Goal: Task Accomplishment & Management: Use online tool/utility

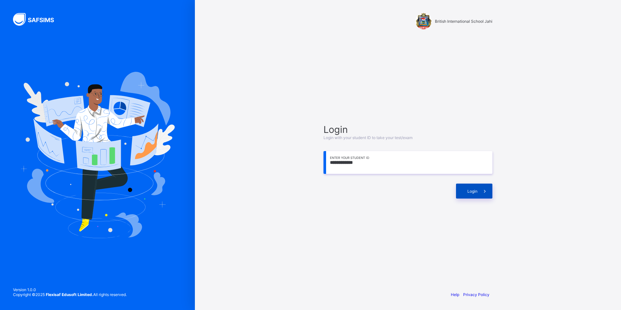
type input "**********"
click at [471, 187] on div "Login" at bounding box center [474, 191] width 36 height 15
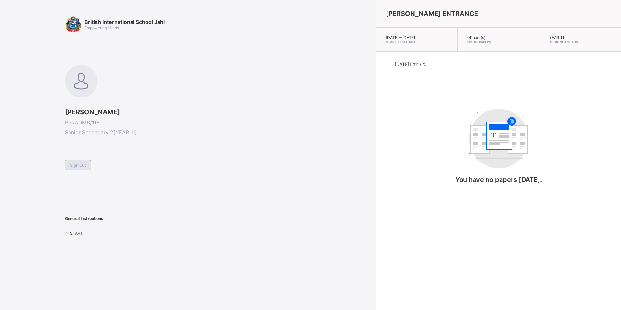
click at [76, 162] on div "Sign Out" at bounding box center [78, 165] width 26 height 10
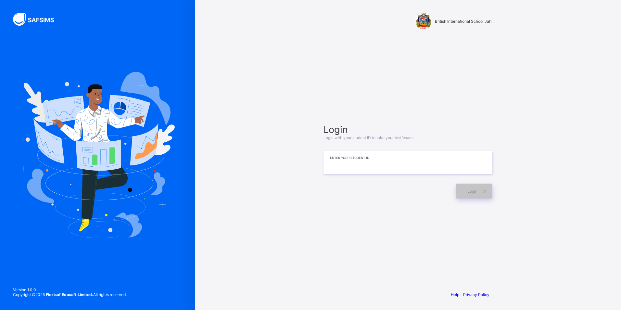
click at [346, 167] on input at bounding box center [408, 162] width 169 height 23
type input "**********"
click at [480, 192] on span at bounding box center [485, 191] width 15 height 15
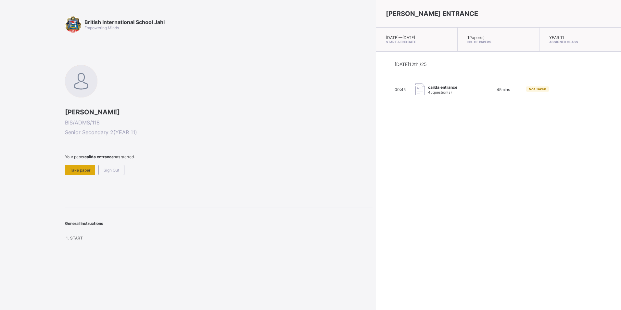
click at [82, 168] on span "Take paper" at bounding box center [80, 170] width 20 height 5
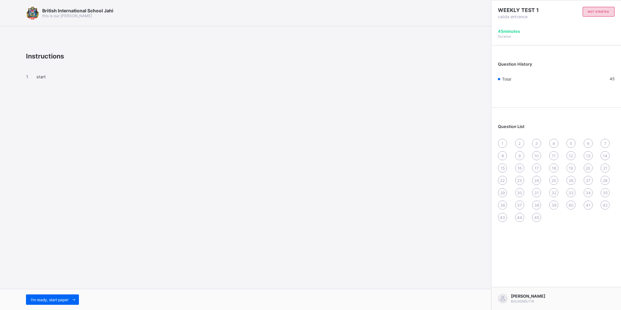
click at [525, 64] on span "Question History" at bounding box center [515, 64] width 34 height 5
click at [61, 297] on span "I’m ready, start paper" at bounding box center [50, 299] width 38 height 5
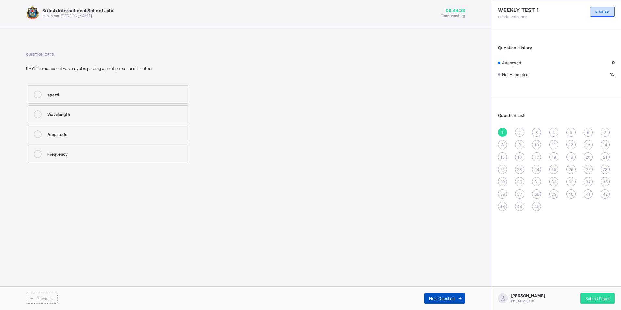
click at [435, 296] on span "Next Question" at bounding box center [442, 298] width 26 height 5
click at [437, 299] on span "Next Question" at bounding box center [442, 298] width 26 height 5
click at [445, 298] on span "Next Question" at bounding box center [442, 298] width 26 height 5
drag, startPoint x: 220, startPoint y: 79, endPoint x: 265, endPoint y: 97, distance: 48.5
click at [221, 102] on div "Question 4 of 45 PHY: Which of the following waves is an electromagnetic wave? …" at bounding box center [163, 108] width 274 height 112
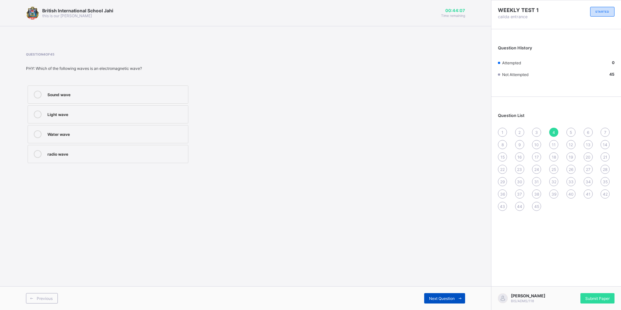
click at [427, 301] on div "Next Question" at bounding box center [444, 298] width 41 height 10
click at [423, 300] on div "Next Question" at bounding box center [356, 298] width 220 height 10
click at [434, 300] on span "Next Question" at bounding box center [442, 298] width 26 height 5
click at [452, 297] on span "Next Question" at bounding box center [442, 298] width 26 height 5
drag, startPoint x: 435, startPoint y: 296, endPoint x: 441, endPoint y: 298, distance: 6.7
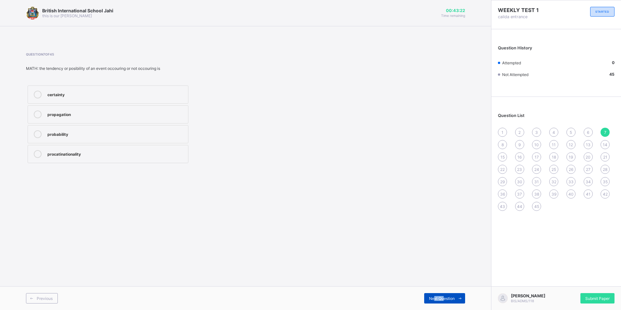
click at [444, 299] on span "Next Question" at bounding box center [442, 298] width 26 height 5
click at [162, 114] on div "bar chart" at bounding box center [115, 113] width 137 height 6
drag, startPoint x: 299, startPoint y: 238, endPoint x: 317, endPoint y: 286, distance: 52.0
drag, startPoint x: 317, startPoint y: 286, endPoint x: 228, endPoint y: 227, distance: 107.2
click at [228, 227] on div "British International School Jahi this is our [PERSON_NAME] 00:43:02 Time remai…" at bounding box center [245, 155] width 491 height 310
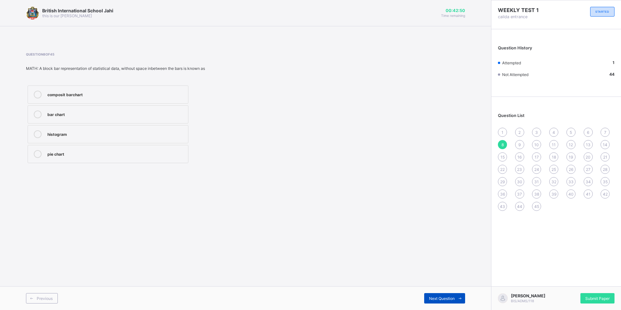
click at [432, 297] on span "Next Question" at bounding box center [442, 298] width 26 height 5
drag, startPoint x: 380, startPoint y: 279, endPoint x: 383, endPoint y: 285, distance: 6.3
drag, startPoint x: 383, startPoint y: 285, endPoint x: 295, endPoint y: 240, distance: 98.4
click at [295, 240] on div "British International School Jahi this is our [PERSON_NAME] 00:42:44 Time remai…" at bounding box center [245, 155] width 491 height 310
click at [423, 293] on div "Next Question" at bounding box center [356, 298] width 220 height 10
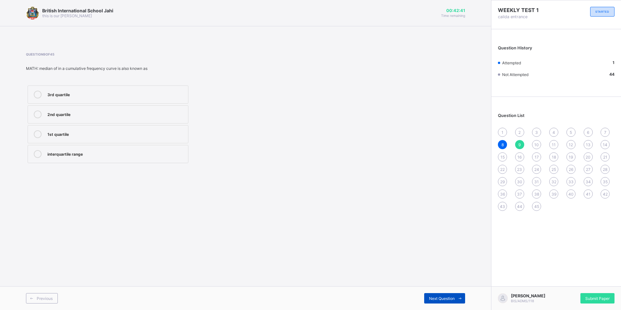
click at [435, 299] on span "Next Question" at bounding box center [442, 298] width 26 height 5
click at [434, 296] on span "Next Question" at bounding box center [442, 298] width 26 height 5
click at [428, 296] on div "Next Question" at bounding box center [444, 298] width 41 height 10
drag, startPoint x: 426, startPoint y: 290, endPoint x: 425, endPoint y: 295, distance: 5.0
click at [425, 294] on div "Previous Next Question" at bounding box center [245, 298] width 491 height 24
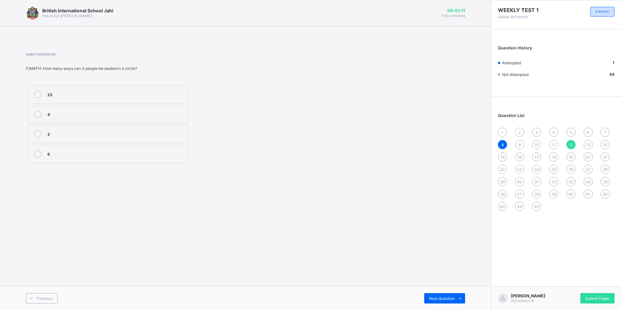
click at [431, 304] on div "Previous Next Question" at bounding box center [245, 298] width 491 height 24
click at [432, 297] on span "Next Question" at bounding box center [442, 298] width 26 height 5
click at [440, 299] on span "Next Question" at bounding box center [442, 298] width 26 height 5
click at [438, 301] on span "Next Question" at bounding box center [442, 298] width 26 height 5
click at [436, 295] on div "Next Question" at bounding box center [444, 298] width 41 height 10
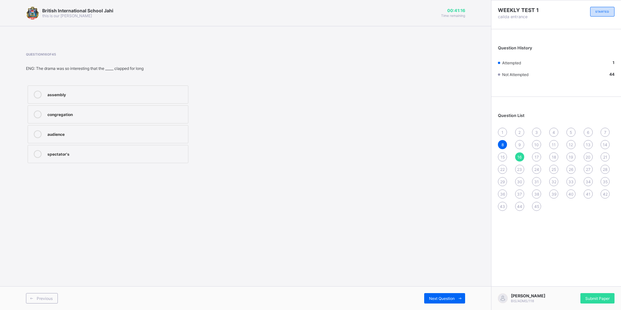
click at [102, 128] on div "assembly congregation audience spectator's" at bounding box center [108, 124] width 164 height 81
drag, startPoint x: 102, startPoint y: 128, endPoint x: 101, endPoint y: 133, distance: 5.2
click at [101, 133] on div "audience" at bounding box center [115, 133] width 137 height 6
click at [434, 299] on span "Next Question" at bounding box center [442, 298] width 26 height 5
drag, startPoint x: 405, startPoint y: 198, endPoint x: 330, endPoint y: 129, distance: 101.4
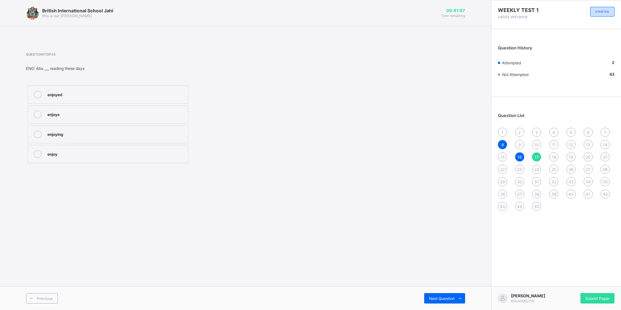
drag, startPoint x: 330, startPoint y: 129, endPoint x: 284, endPoint y: 78, distance: 68.8
click at [284, 78] on div "Question 17 of 45 ENG: Abu ___ reading these days enjoyed enjoys enjoying enjoy" at bounding box center [163, 108] width 274 height 112
click at [163, 111] on div "enjoys" at bounding box center [115, 113] width 137 height 6
click at [435, 291] on div "Previous Next Question" at bounding box center [245, 298] width 491 height 24
click at [427, 296] on div "Next Question" at bounding box center [444, 298] width 41 height 10
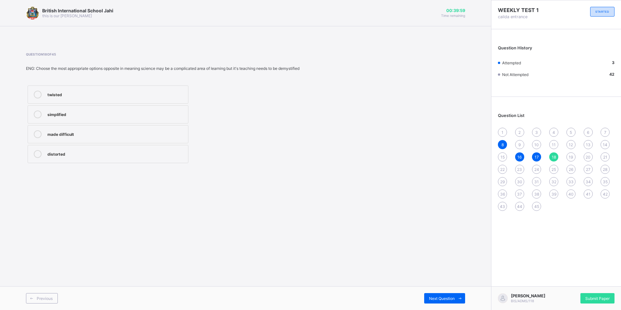
click at [125, 117] on div "simplified" at bounding box center [115, 113] width 137 height 6
click at [437, 299] on span "Next Question" at bounding box center [442, 298] width 26 height 5
drag, startPoint x: 166, startPoint y: 154, endPoint x: 166, endPoint y: 151, distance: 3.3
click at [166, 153] on div "gratitude" at bounding box center [115, 153] width 137 height 6
click at [455, 297] on span at bounding box center [460, 298] width 10 height 10
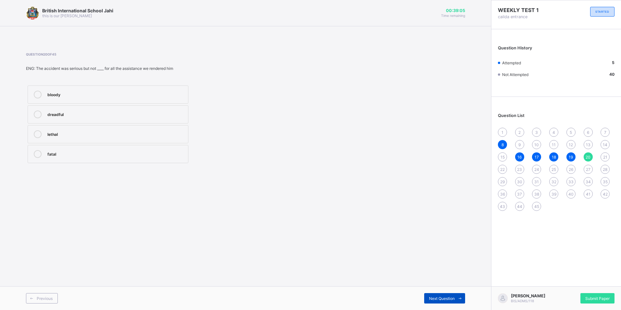
click at [451, 296] on span "Next Question" at bounding box center [442, 298] width 26 height 5
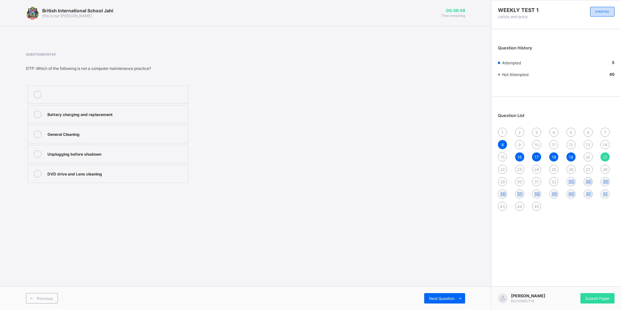
drag, startPoint x: 565, startPoint y: 186, endPoint x: 621, endPoint y: 220, distance: 65.6
click at [621, 221] on html "British International School Jahi this is our [PERSON_NAME] 00:38:49 Time remai…" at bounding box center [310, 155] width 621 height 310
click at [454, 296] on span "Next Question" at bounding box center [442, 298] width 26 height 5
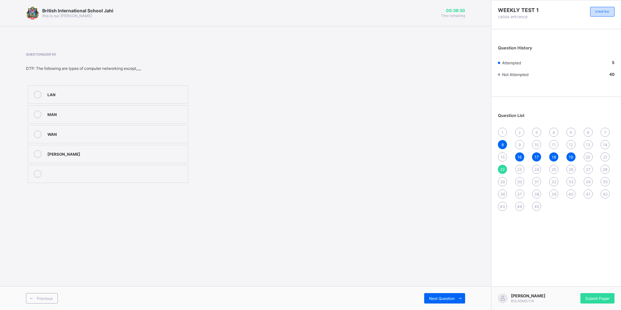
click at [169, 157] on div "[PERSON_NAME]" at bounding box center [115, 154] width 137 height 8
click at [445, 301] on div "Next Question" at bounding box center [444, 298] width 41 height 10
click at [192, 161] on div "Mini Super Mega Mainframe" at bounding box center [163, 134] width 274 height 101
click at [177, 156] on div "Mega" at bounding box center [115, 153] width 137 height 6
click at [452, 299] on span "Next Question" at bounding box center [442, 298] width 26 height 5
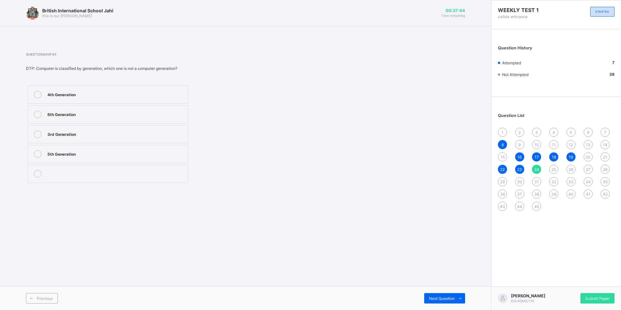
click at [139, 110] on div "6th Generation" at bounding box center [115, 113] width 137 height 6
drag, startPoint x: 139, startPoint y: 110, endPoint x: 246, endPoint y: 84, distance: 110.6
click at [246, 84] on div "Question 24 of 45 DTP: Computer is classified by generation, which one is not a…" at bounding box center [163, 118] width 274 height 132
click at [444, 299] on span "Next Question" at bounding box center [442, 298] width 26 height 5
click at [449, 296] on div "Next Question" at bounding box center [444, 298] width 41 height 10
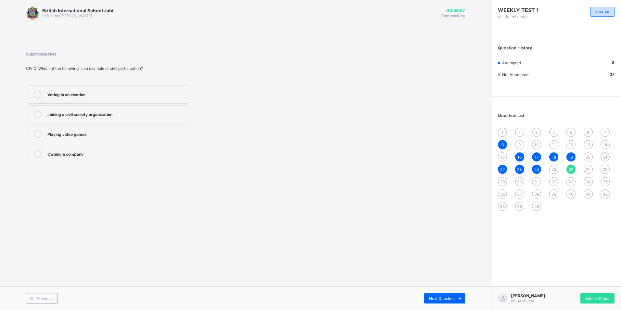
click at [148, 115] on div "Joining a civil society organization" at bounding box center [115, 113] width 137 height 6
click at [435, 298] on span "Next Question" at bounding box center [442, 298] width 26 height 5
click at [434, 300] on span "Next Question" at bounding box center [442, 298] width 26 height 5
click at [138, 98] on div "Spiritual" at bounding box center [115, 95] width 137 height 8
click at [434, 303] on div "Next Question" at bounding box center [444, 298] width 41 height 10
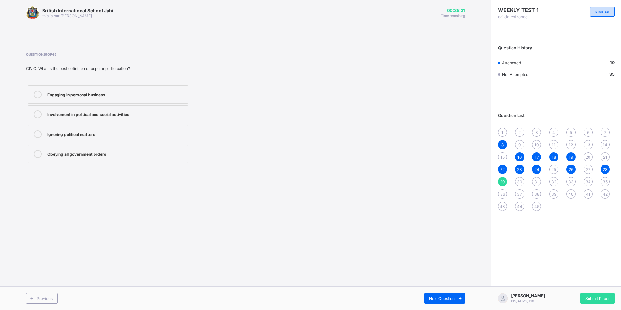
click at [161, 129] on label "Ignoring political matters" at bounding box center [108, 134] width 161 height 18
click at [453, 296] on span "Next Question" at bounding box center [442, 298] width 26 height 5
click at [137, 155] on div "Voting in elections" at bounding box center [115, 153] width 137 height 6
click at [426, 296] on div "Next Question" at bounding box center [444, 298] width 41 height 10
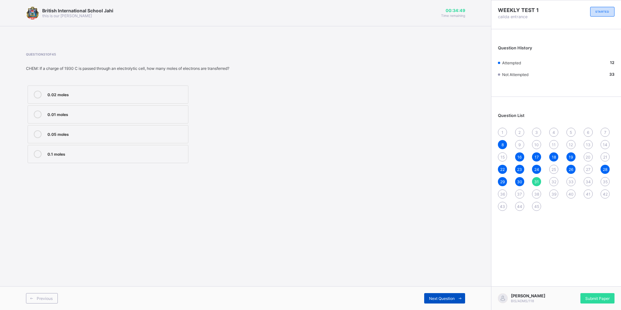
click at [432, 299] on span "Next Question" at bounding box center [442, 298] width 26 height 5
click at [434, 300] on span "Next Question" at bounding box center [442, 298] width 26 height 5
click at [590, 180] on span "34" at bounding box center [588, 181] width 5 height 5
click at [609, 183] on div "35" at bounding box center [605, 181] width 9 height 9
click at [505, 195] on div "36" at bounding box center [502, 193] width 9 height 9
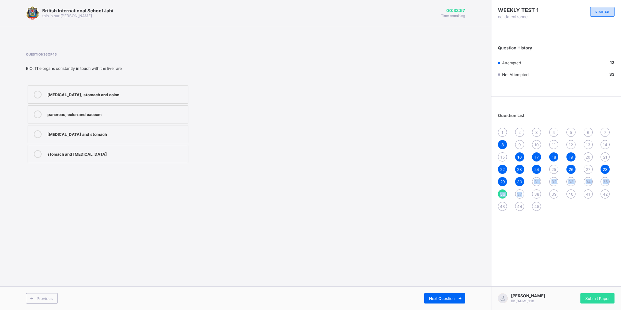
drag, startPoint x: 522, startPoint y: 187, endPoint x: 522, endPoint y: 194, distance: 7.5
click at [522, 194] on div "1 2 3 4 5 6 7 8 9 10 11 12 13 14 15 16 17 18 19 20 21 22 23 24 25 26 27 28 29 3…" at bounding box center [556, 169] width 117 height 83
click at [520, 196] on span "37" at bounding box center [519, 194] width 5 height 5
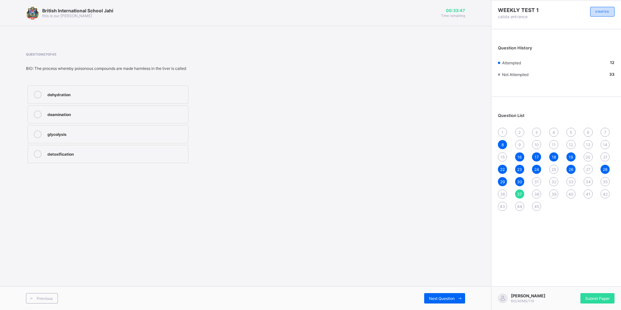
click at [540, 195] on div "38" at bounding box center [536, 193] width 9 height 9
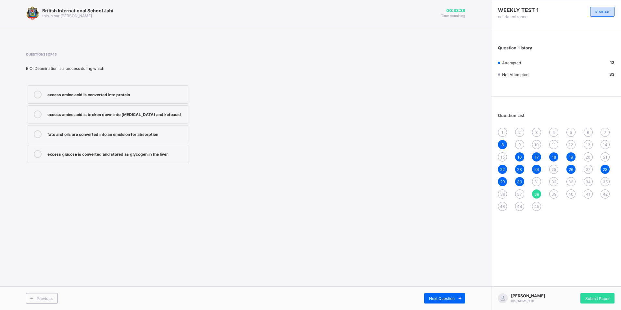
click at [538, 206] on span "45" at bounding box center [537, 206] width 5 height 5
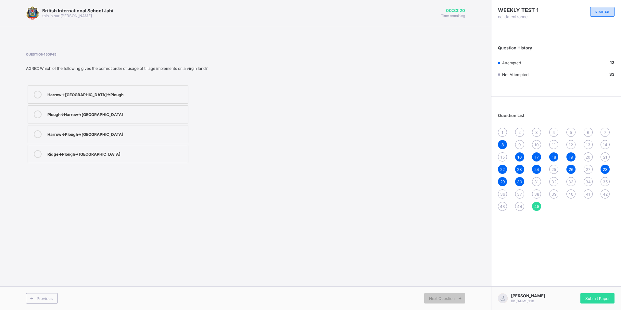
click at [140, 116] on div "Plough→Harrow→[GEOGRAPHIC_DATA]" at bounding box center [115, 113] width 137 height 6
click at [520, 207] on span "44" at bounding box center [519, 206] width 5 height 5
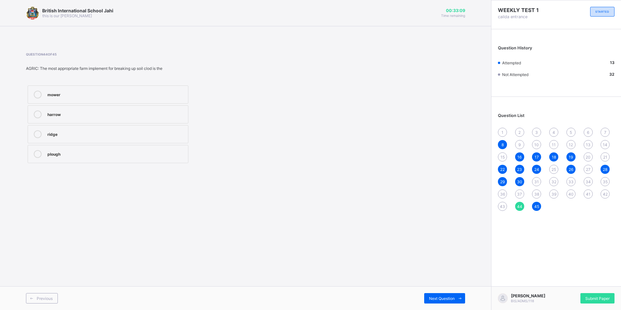
click at [168, 151] on div "plough" at bounding box center [115, 153] width 137 height 6
click at [503, 209] on div "43" at bounding box center [502, 206] width 9 height 9
click at [106, 130] on label "sharping the edges of the scrapers" at bounding box center [108, 134] width 161 height 18
click at [115, 117] on div "cleaning the soil off the disc" at bounding box center [115, 114] width 137 height 8
click at [602, 193] on div "42" at bounding box center [605, 193] width 9 height 9
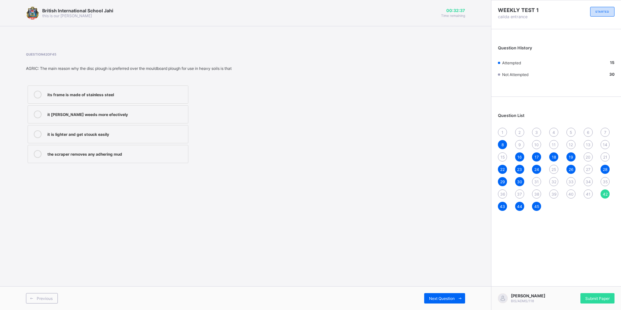
drag, startPoint x: 303, startPoint y: 39, endPoint x: 264, endPoint y: 71, distance: 49.2
drag, startPoint x: 264, startPoint y: 71, endPoint x: 212, endPoint y: 93, distance: 56.8
click at [212, 93] on div "its frame is made of stainless steel it [PERSON_NAME] weeds more efectively it …" at bounding box center [163, 124] width 274 height 81
click at [586, 196] on span "41" at bounding box center [588, 194] width 5 height 5
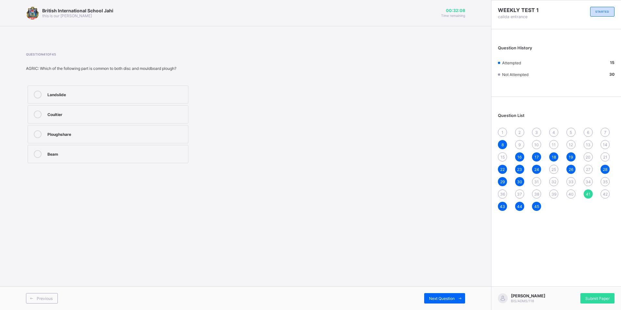
click at [132, 134] on div "Ploughshare" at bounding box center [115, 133] width 137 height 6
click at [508, 191] on div "1 2 3 4 5 6 7 8 9 10 11 12 13 14 15 16 17 18 19 20 21 22 23 24 25 26 27 28 29 3…" at bounding box center [556, 169] width 117 height 83
click at [569, 192] on span "40" at bounding box center [571, 194] width 5 height 5
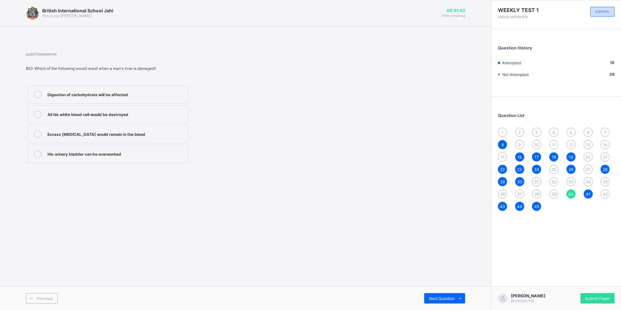
click at [567, 192] on div "1 2 3 4 5 6 7 8 9 10 11 12 13 14 15 16 17 18 19 20 21 22 23 24 25 26 27 28 29 3…" at bounding box center [556, 169] width 117 height 83
click at [554, 192] on span "39" at bounding box center [554, 194] width 5 height 5
click at [151, 88] on label "Storage of glucose as glycogen" at bounding box center [108, 94] width 161 height 18
click at [538, 192] on span "38" at bounding box center [537, 194] width 5 height 5
click at [168, 155] on div "excess glucose is converted and stored as glycogen in the liver" at bounding box center [115, 153] width 137 height 6
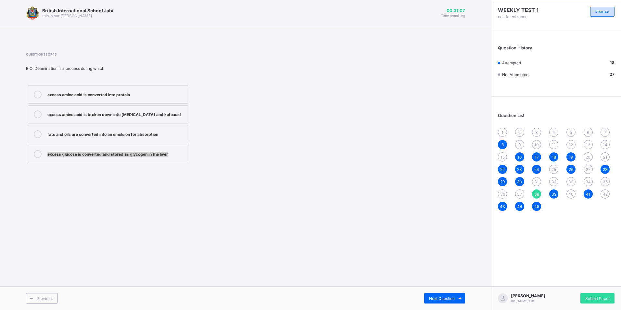
click at [487, 226] on div "British International School Jahi this is our [PERSON_NAME] 00:31:07 Time remai…" at bounding box center [245, 155] width 491 height 310
click at [519, 194] on span "37" at bounding box center [519, 194] width 5 height 5
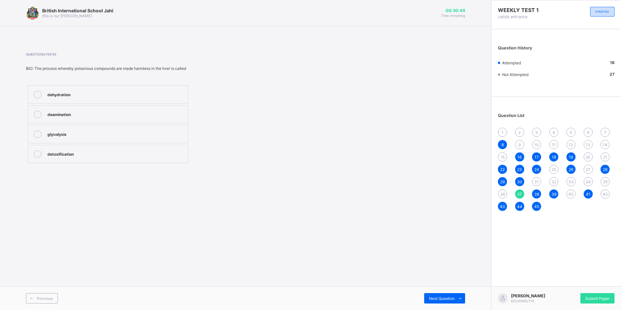
click at [504, 192] on span "36" at bounding box center [502, 194] width 5 height 5
click at [503, 131] on span "1" at bounding box center [503, 132] width 2 height 5
click at [522, 131] on div "2" at bounding box center [519, 132] width 9 height 9
click at [141, 91] on label "Wavelength" at bounding box center [108, 94] width 161 height 18
click at [540, 133] on div "3" at bounding box center [536, 132] width 9 height 9
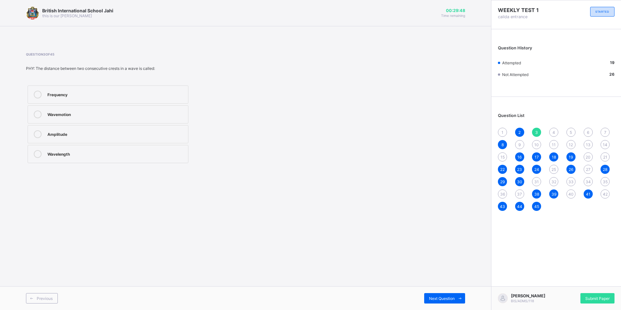
click at [551, 132] on div "4" at bounding box center [553, 132] width 9 height 9
click at [502, 155] on span "15" at bounding box center [503, 157] width 4 height 5
click at [172, 158] on label "60" at bounding box center [108, 154] width 161 height 18
drag, startPoint x: 502, startPoint y: 192, endPoint x: 499, endPoint y: 194, distance: 3.3
click at [499, 194] on div "36" at bounding box center [502, 193] width 9 height 9
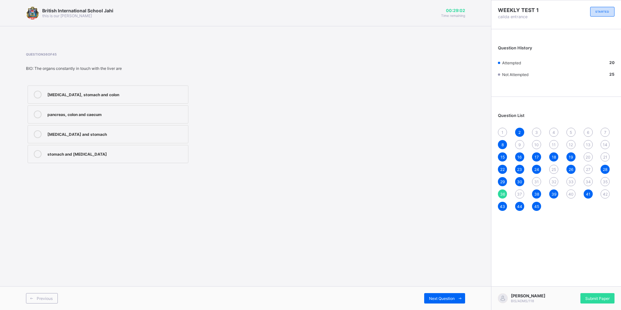
click at [142, 149] on label "stomach and [MEDICAL_DATA]" at bounding box center [108, 154] width 161 height 18
click at [518, 145] on div "9" at bounding box center [519, 144] width 9 height 9
click at [154, 115] on div "2nd quartile" at bounding box center [115, 113] width 137 height 6
click at [517, 194] on div "37" at bounding box center [519, 193] width 9 height 9
click at [537, 181] on span "31" at bounding box center [537, 181] width 5 height 5
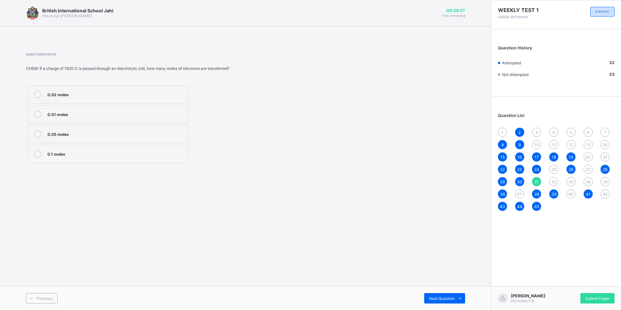
click at [555, 183] on span "32" at bounding box center [554, 181] width 5 height 5
click at [571, 182] on span "33" at bounding box center [571, 181] width 5 height 5
click at [588, 182] on span "34" at bounding box center [588, 181] width 5 height 5
click at [603, 183] on span "35" at bounding box center [605, 181] width 5 height 5
click at [501, 193] on span "36" at bounding box center [502, 194] width 5 height 5
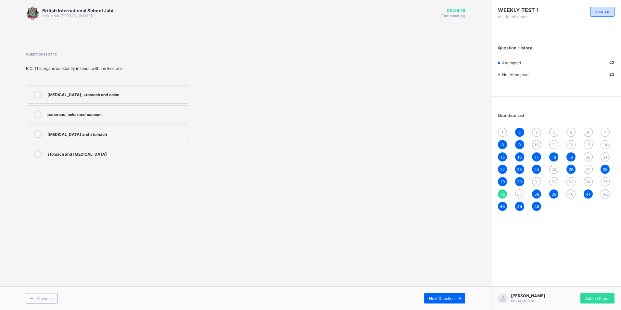
click at [521, 194] on span "37" at bounding box center [519, 194] width 5 height 5
click at [536, 191] on div "38" at bounding box center [536, 193] width 9 height 9
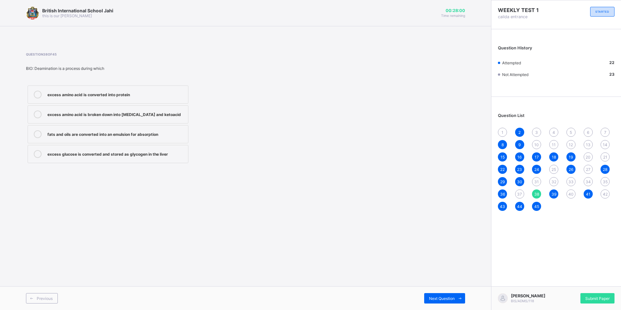
click at [556, 193] on span "39" at bounding box center [554, 194] width 5 height 5
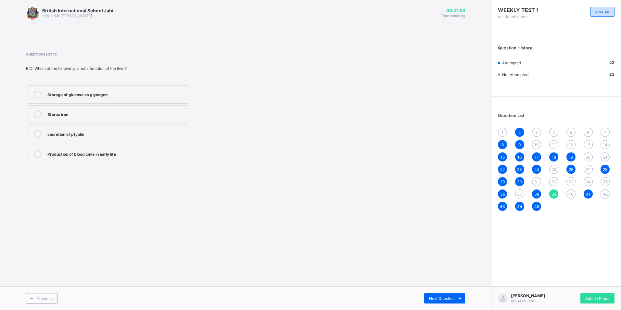
click at [522, 193] on div "37" at bounding box center [519, 193] width 9 height 9
click at [169, 149] on label "detoxification" at bounding box center [108, 154] width 161 height 18
click at [568, 194] on div "40" at bounding box center [571, 193] width 9 height 9
click at [538, 131] on span "3" at bounding box center [536, 132] width 3 height 5
click at [517, 130] on div "2" at bounding box center [519, 132] width 9 height 9
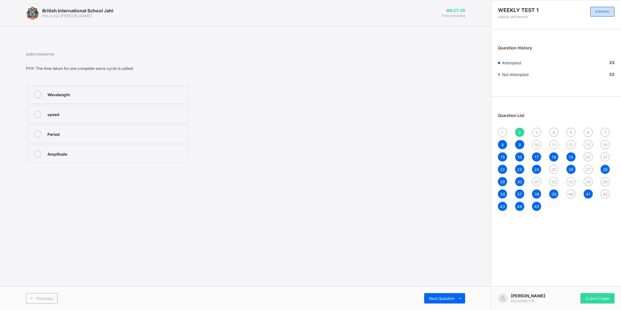
click at [537, 132] on span "3" at bounding box center [536, 132] width 3 height 5
click at [537, 144] on span "10" at bounding box center [537, 144] width 5 height 5
click at [538, 177] on div "31" at bounding box center [536, 181] width 9 height 9
click at [165, 90] on label "0.02 moles" at bounding box center [108, 94] width 161 height 18
click at [552, 135] on div "4" at bounding box center [553, 132] width 9 height 9
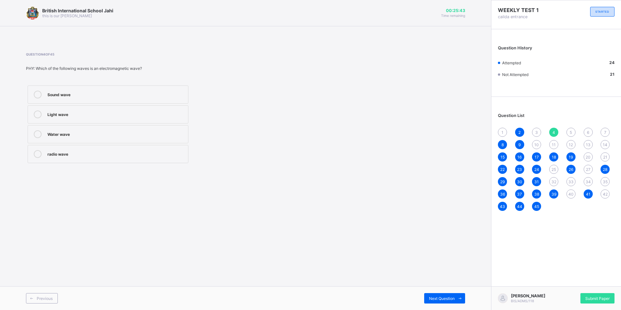
drag, startPoint x: 153, startPoint y: 138, endPoint x: 388, endPoint y: 57, distance: 247.9
click at [388, 57] on div "Question 4 of 45 PHY: Which of the following waves is an electromagnetic wave? …" at bounding box center [245, 108] width 439 height 112
click at [162, 158] on label "radio wave" at bounding box center [108, 154] width 161 height 18
click at [551, 144] on div "11" at bounding box center [553, 144] width 9 height 9
click at [606, 129] on div "7" at bounding box center [605, 132] width 9 height 9
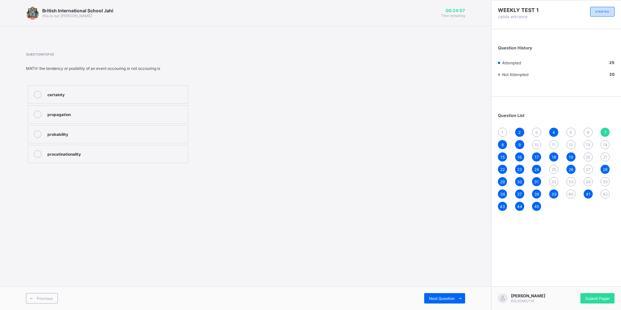
drag, startPoint x: 178, startPoint y: 138, endPoint x: 191, endPoint y: 137, distance: 12.4
click at [180, 138] on div "probability" at bounding box center [115, 134] width 137 height 8
click at [608, 146] on div "14" at bounding box center [605, 144] width 9 height 9
click at [603, 157] on span "21" at bounding box center [605, 157] width 4 height 5
click at [152, 129] on label "General Cleaning" at bounding box center [108, 134] width 161 height 18
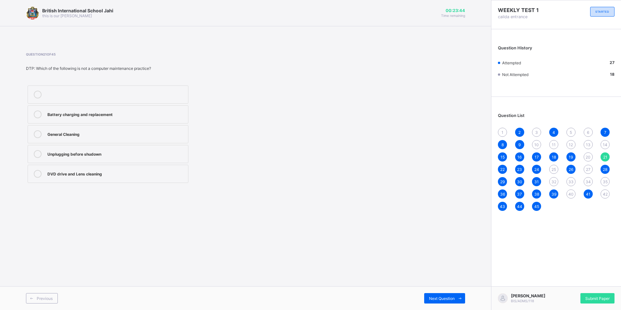
click at [150, 113] on div "Battery charging and replacement" at bounding box center [115, 113] width 137 height 6
drag, startPoint x: 612, startPoint y: 177, endPoint x: 608, endPoint y: 177, distance: 3.6
click at [610, 177] on div "1 2 3 4 5 6 7 8 9 10 11 12 13 14 15 16 17 18 19 20 21 22 23 24 25 26 27 28 29 3…" at bounding box center [556, 169] width 117 height 83
click at [606, 179] on div "35" at bounding box center [605, 181] width 9 height 9
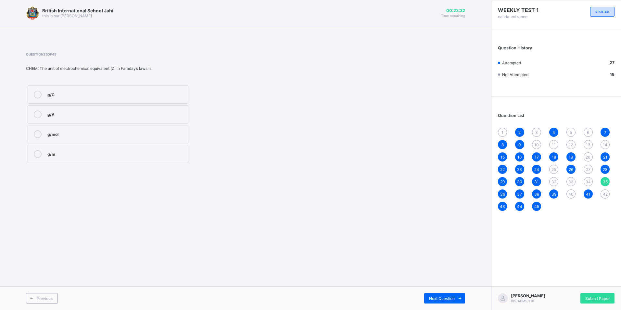
click at [142, 97] on div "g/C" at bounding box center [115, 94] width 137 height 6
click at [605, 196] on span "42" at bounding box center [605, 194] width 5 height 5
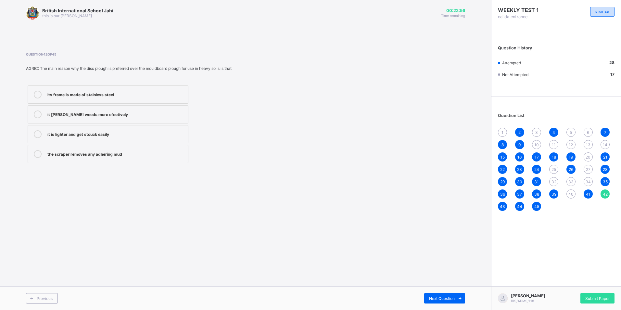
click at [131, 119] on label "it [PERSON_NAME] weeds more efectively" at bounding box center [108, 114] width 161 height 18
click at [591, 132] on div "6" at bounding box center [588, 132] width 9 height 9
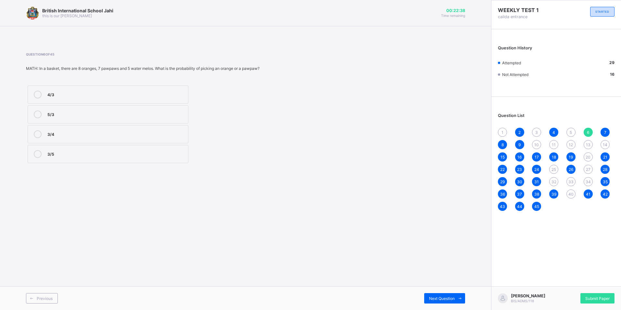
drag, startPoint x: 408, startPoint y: 164, endPoint x: 360, endPoint y: 63, distance: 111.6
click at [360, 63] on div "Question 6 of 45 MATH: In a basket, there are 8 oranges, 7 pawpaws and 5 water …" at bounding box center [245, 108] width 439 height 112
drag, startPoint x: 120, startPoint y: 93, endPoint x: 357, endPoint y: 70, distance: 238.6
click at [357, 70] on div "Question 6 of 45 MATH: In a basket, there are 8 oranges, 7 pawpaws and 5 water …" at bounding box center [245, 108] width 439 height 112
drag, startPoint x: 355, startPoint y: 53, endPoint x: 361, endPoint y: 56, distance: 6.8
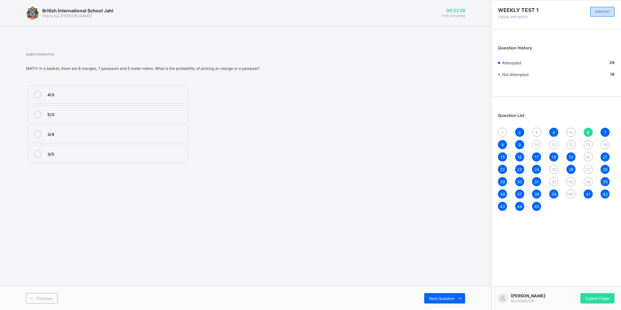
drag, startPoint x: 361, startPoint y: 56, endPoint x: 304, endPoint y: 102, distance: 73.1
click at [304, 102] on div "Question 6 of 45 MATH: In a basket, there are 8 oranges, 7 pawpaws and 5 water …" at bounding box center [245, 108] width 439 height 112
drag, startPoint x: 167, startPoint y: 154, endPoint x: 163, endPoint y: 153, distance: 3.3
click at [166, 154] on div "3/5" at bounding box center [115, 153] width 137 height 6
click at [589, 146] on span "13" at bounding box center [588, 144] width 5 height 5
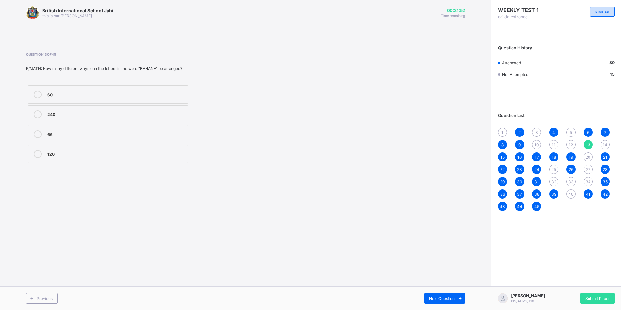
drag, startPoint x: 589, startPoint y: 146, endPoint x: 590, endPoint y: 158, distance: 12.0
click at [590, 158] on span "20" at bounding box center [588, 157] width 5 height 5
click at [97, 118] on label "dreadful" at bounding box center [108, 114] width 161 height 18
click at [587, 172] on div "27" at bounding box center [588, 169] width 9 height 9
click at [170, 112] on div "To reflect the people’s will in governance" at bounding box center [115, 113] width 137 height 6
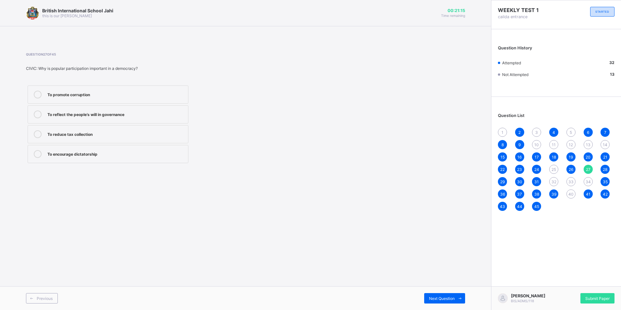
click at [587, 179] on span "34" at bounding box center [588, 181] width 5 height 5
click at [156, 113] on div "2400 C" at bounding box center [115, 113] width 137 height 6
click at [574, 133] on div "5" at bounding box center [571, 132] width 9 height 9
click at [621, 105] on html "British International School Jahi this is our [PERSON_NAME] 00:20:55 Time remai…" at bounding box center [310, 155] width 621 height 310
click at [157, 149] on label "radio waves" at bounding box center [108, 154] width 161 height 18
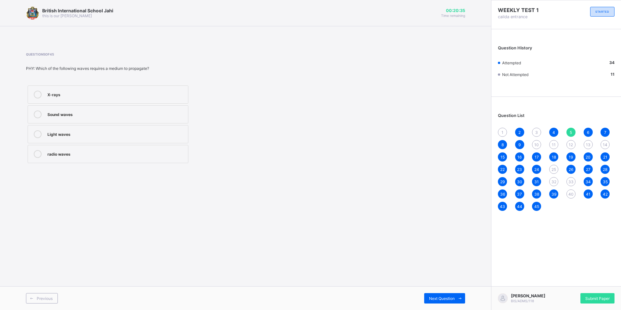
click at [573, 142] on span "12" at bounding box center [571, 144] width 4 height 5
click at [571, 177] on div "33" at bounding box center [571, 181] width 9 height 9
drag, startPoint x: 106, startPoint y: 152, endPoint x: 103, endPoint y: 155, distance: 4.4
click at [104, 154] on div "m = Z × F" at bounding box center [115, 153] width 137 height 6
click at [570, 190] on div "40" at bounding box center [571, 193] width 9 height 9
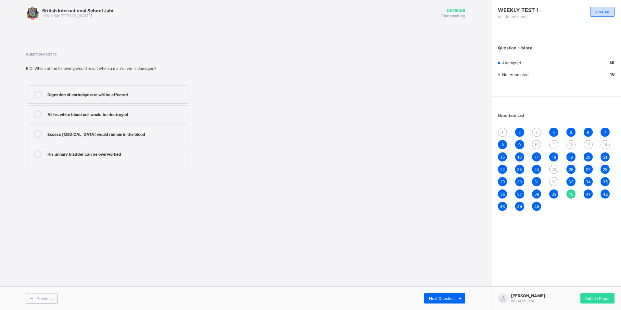
drag, startPoint x: 122, startPoint y: 153, endPoint x: 122, endPoint y: 149, distance: 3.3
click at [122, 149] on label "His urinary bladder can be overworked" at bounding box center [108, 154] width 161 height 18
click at [552, 142] on div "11" at bounding box center [553, 144] width 9 height 9
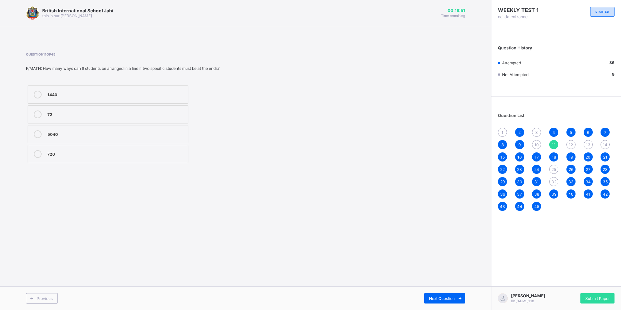
click at [555, 169] on span "25" at bounding box center [554, 169] width 5 height 5
click at [112, 148] on label "Google Test" at bounding box center [108, 154] width 161 height 18
click at [552, 178] on div "32" at bounding box center [553, 181] width 9 height 9
click at [184, 94] on div "5 F" at bounding box center [115, 94] width 137 height 6
click at [536, 130] on span "3" at bounding box center [536, 132] width 3 height 5
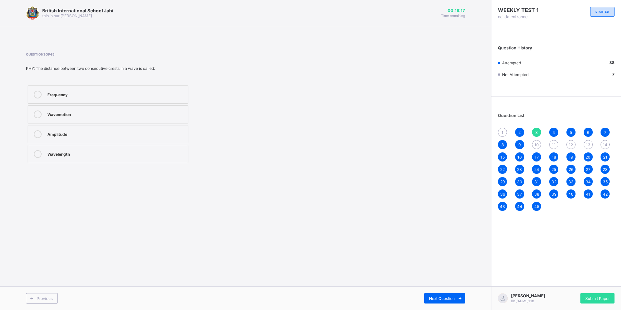
click at [153, 148] on label "Wavelength" at bounding box center [108, 154] width 161 height 18
click at [501, 134] on div "1" at bounding box center [502, 132] width 9 height 9
click at [167, 155] on div "Frequency" at bounding box center [115, 153] width 137 height 6
click at [502, 145] on span "8" at bounding box center [503, 144] width 2 height 5
click at [504, 155] on span "15" at bounding box center [503, 157] width 4 height 5
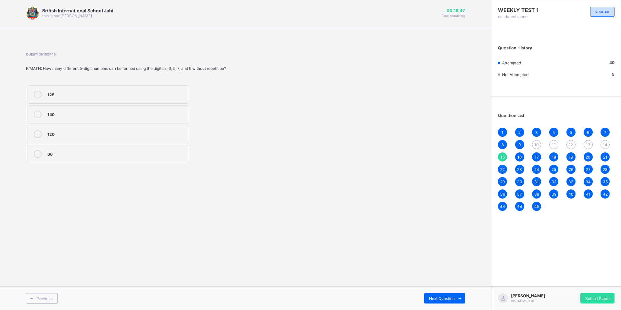
click at [74, 153] on div "60" at bounding box center [115, 153] width 137 height 6
click at [38, 152] on icon at bounding box center [38, 154] width 8 height 8
drag, startPoint x: 108, startPoint y: 209, endPoint x: 103, endPoint y: 209, distance: 4.9
click at [106, 210] on div "British International School Jahi this is our [PERSON_NAME] 00:18:44 Time remai…" at bounding box center [245, 155] width 491 height 310
click at [501, 167] on span "22" at bounding box center [502, 169] width 5 height 5
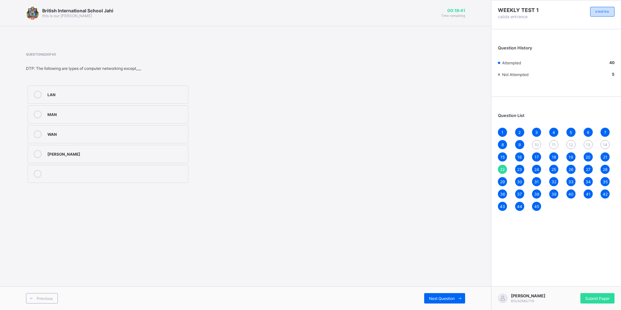
click at [502, 182] on span "29" at bounding box center [502, 181] width 5 height 5
click at [501, 194] on span "36" at bounding box center [502, 194] width 5 height 5
click at [501, 204] on span "43" at bounding box center [502, 206] width 5 height 5
click at [531, 242] on div "WEEKLY TEST 1 cailda entrance STARTED Question History Attempted 40 Not Attempt…" at bounding box center [556, 155] width 130 height 310
click at [535, 209] on span "45" at bounding box center [537, 206] width 5 height 5
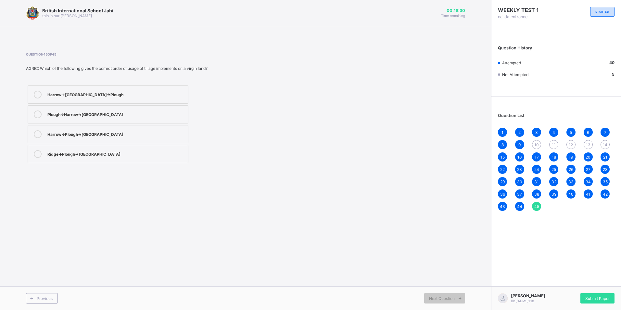
click at [521, 205] on span "44" at bounding box center [519, 206] width 5 height 5
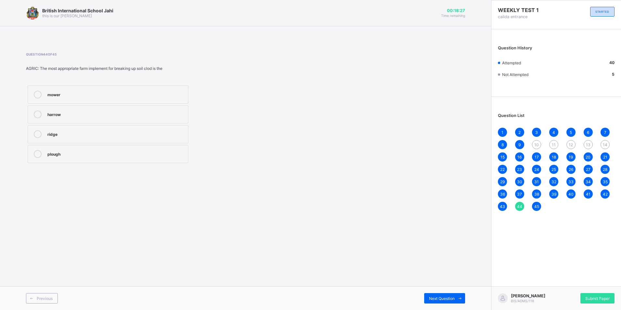
click at [522, 131] on div "2" at bounding box center [519, 132] width 9 height 9
